Goal: Task Accomplishment & Management: Use online tool/utility

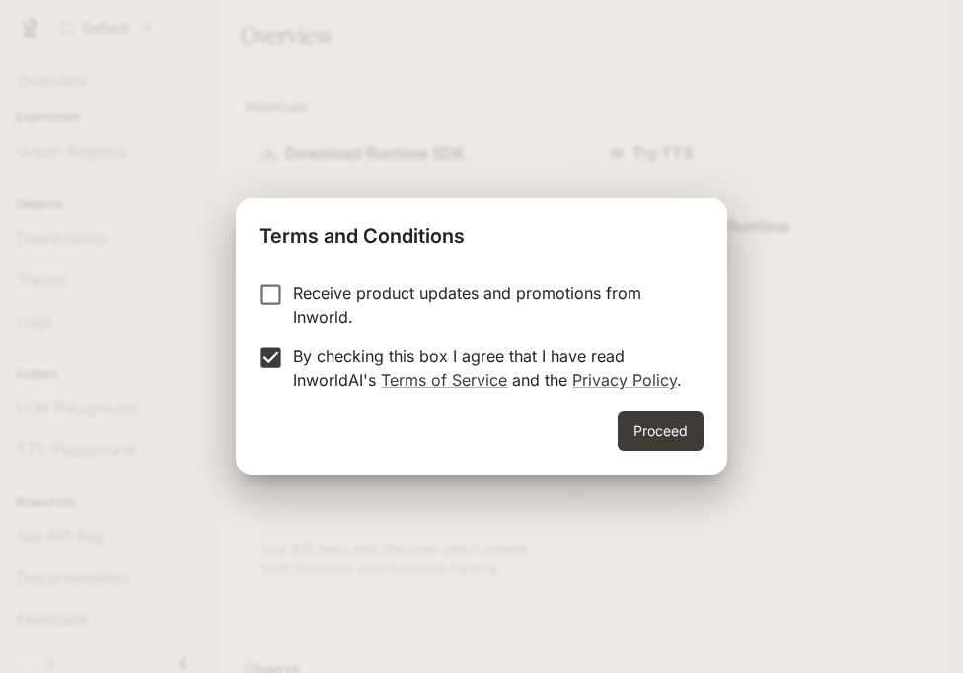
click at [646, 409] on div "Receive product updates and promotions from Inworld. By checking this box I agr…" at bounding box center [481, 338] width 491 height 146
click at [646, 414] on button "Proceed" at bounding box center [660, 430] width 86 height 39
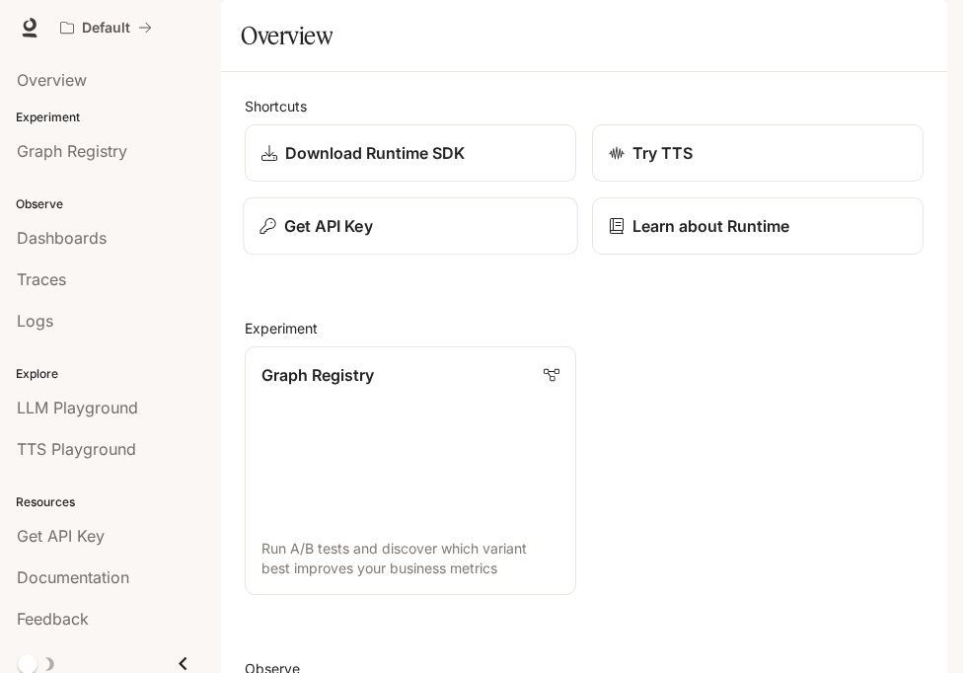
click at [452, 238] on div "Get API Key" at bounding box center [409, 226] width 301 height 24
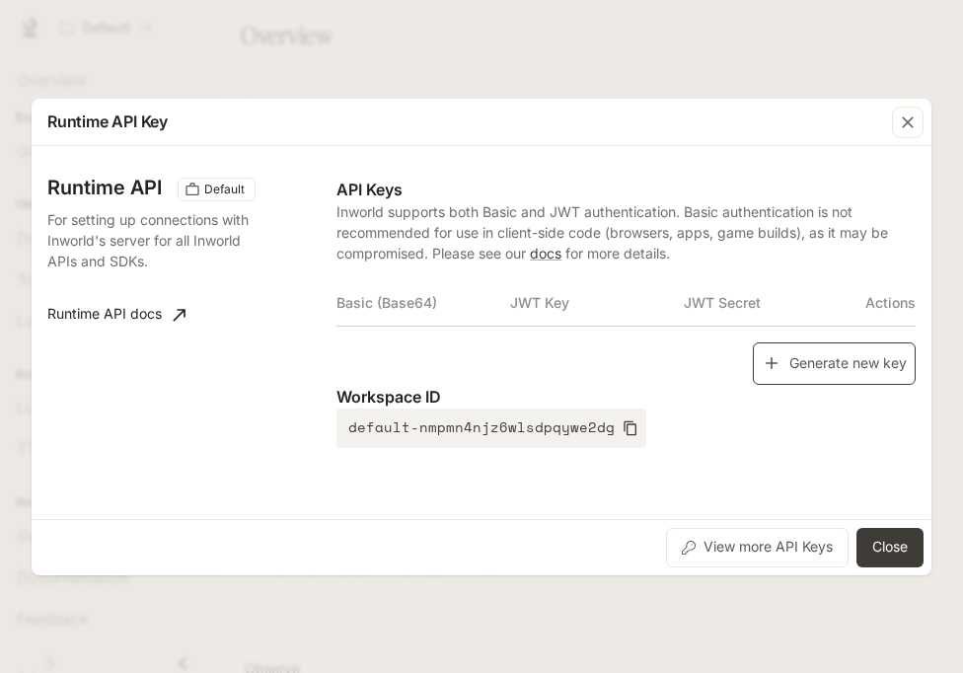
click at [779, 373] on button "Generate new key" at bounding box center [834, 363] width 163 height 42
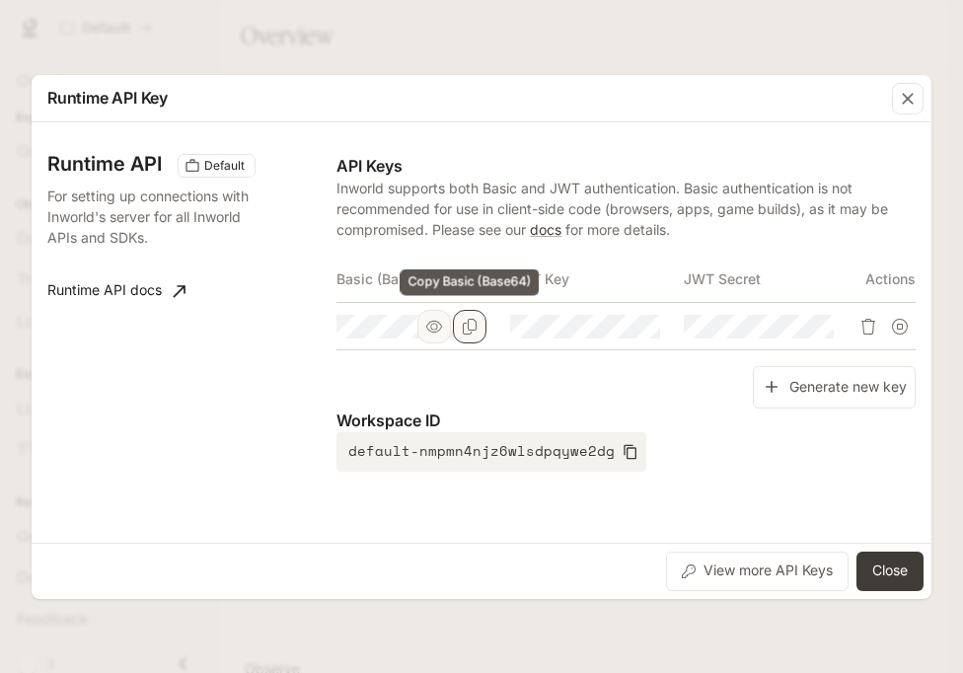
click at [465, 327] on icon "Copy Basic (Base64)" at bounding box center [470, 327] width 16 height 16
click at [868, 568] on button "Close" at bounding box center [889, 570] width 67 height 39
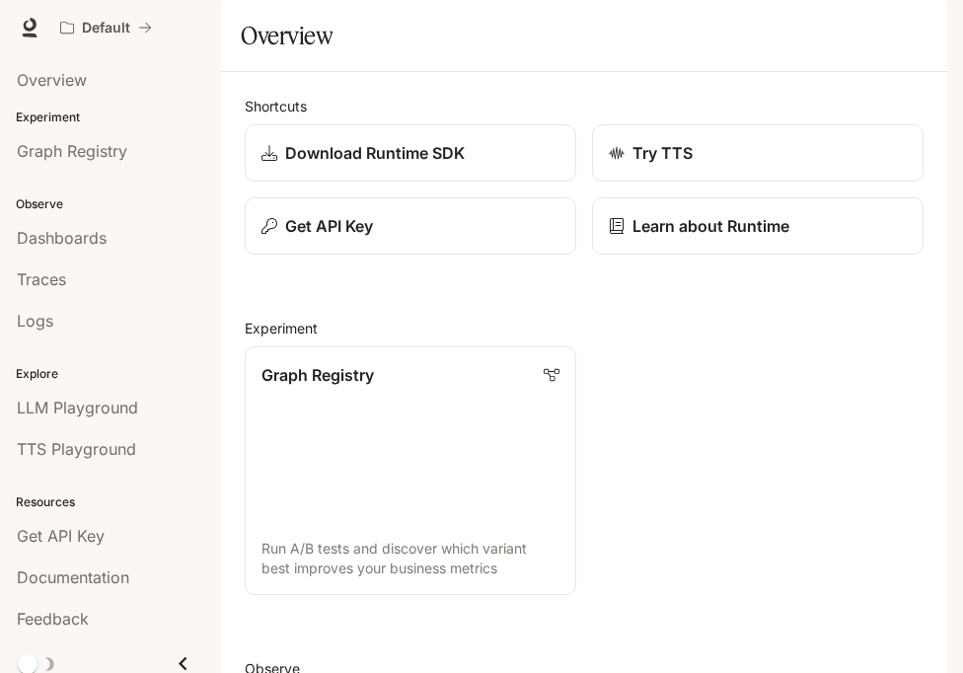
click at [914, 25] on icon "button" at bounding box center [919, 28] width 16 height 16
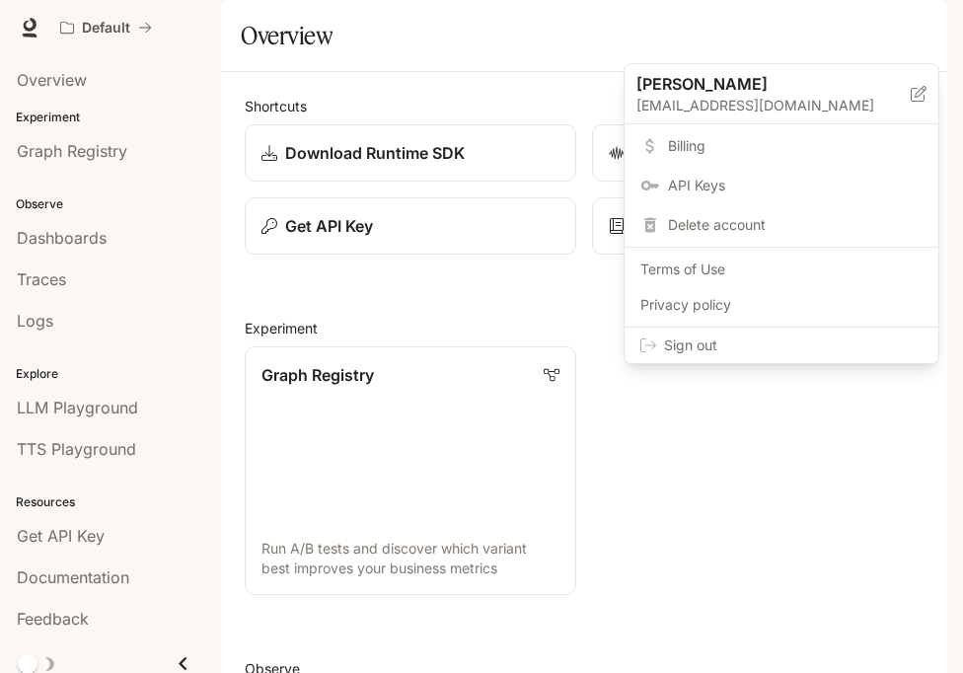
click at [823, 335] on span "Sign out" at bounding box center [793, 345] width 258 height 20
